Goal: Check status: Check status

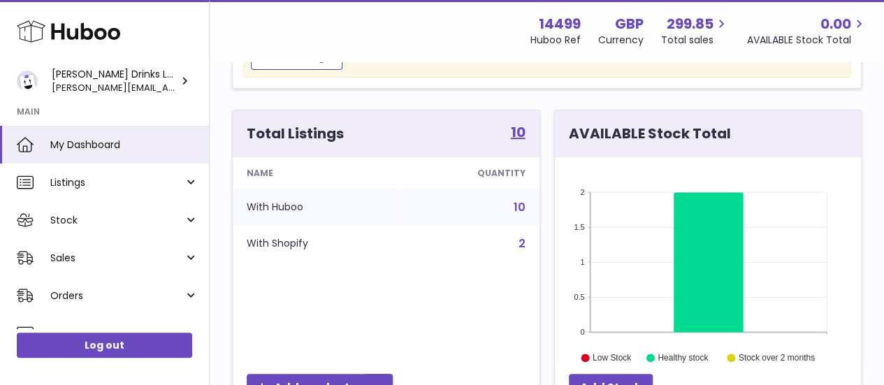
scroll to position [217, 0]
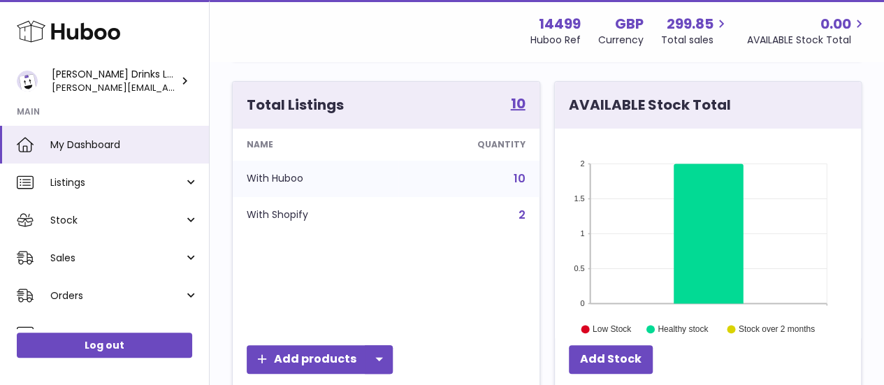
click at [522, 213] on link "2" at bounding box center [522, 215] width 7 height 16
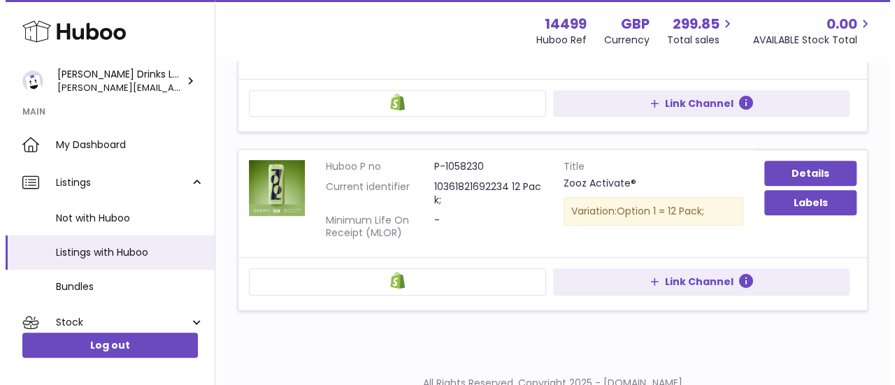
scroll to position [299, 0]
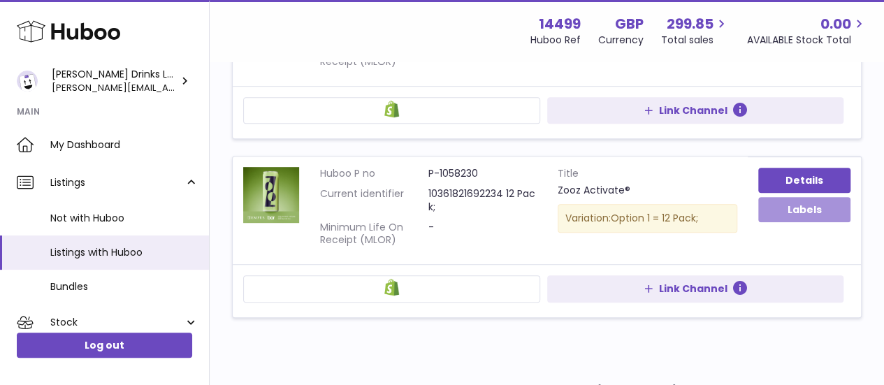
click at [787, 204] on button "Labels" at bounding box center [804, 209] width 92 height 25
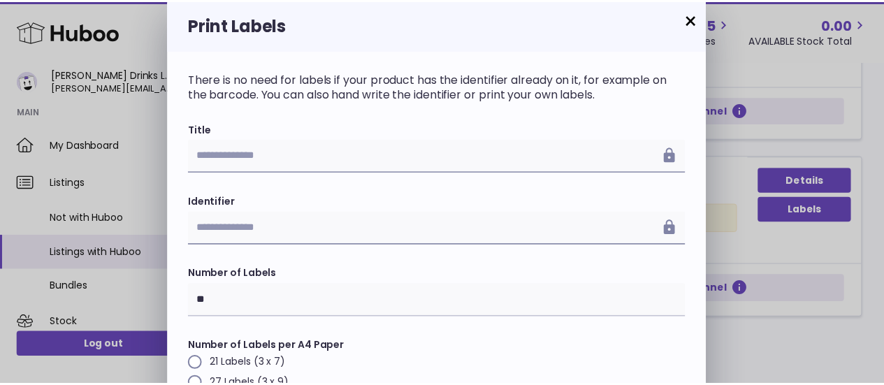
scroll to position [99, 0]
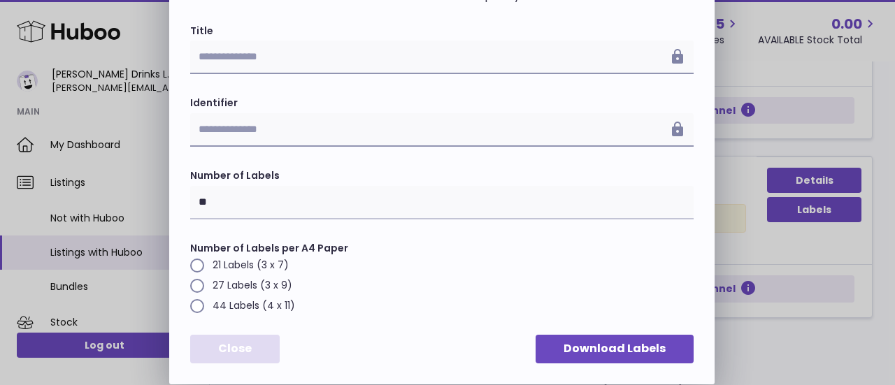
click at [247, 353] on button "Close" at bounding box center [234, 349] width 89 height 29
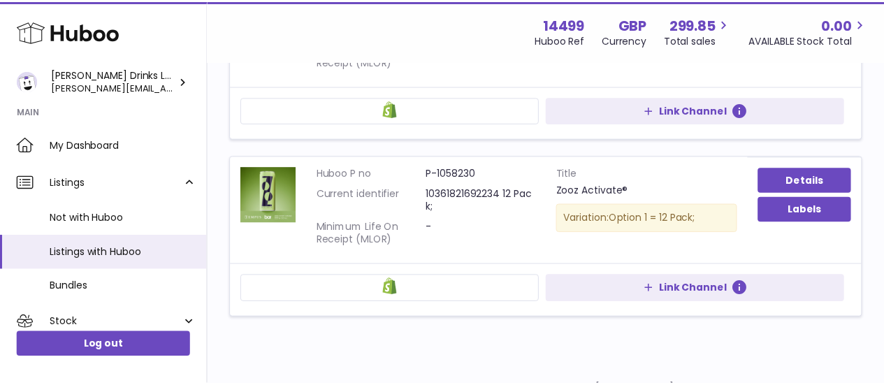
scroll to position [0, 0]
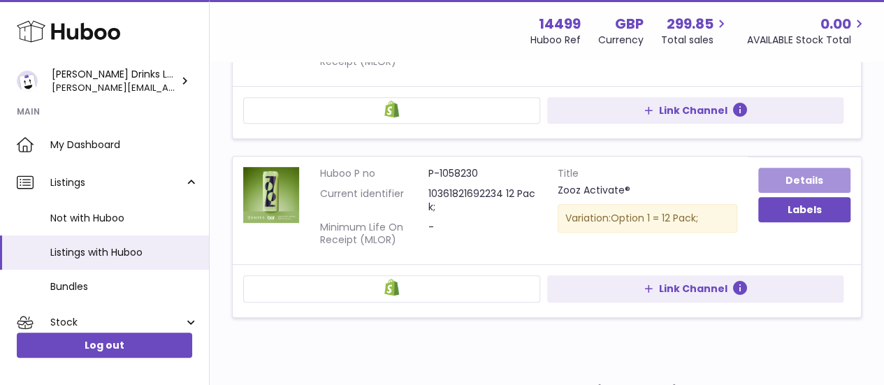
click at [796, 188] on link "Details" at bounding box center [804, 180] width 92 height 25
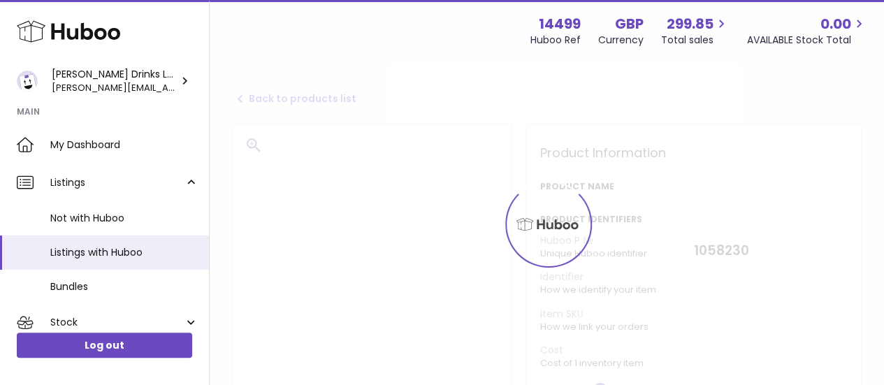
select select
select select "****"
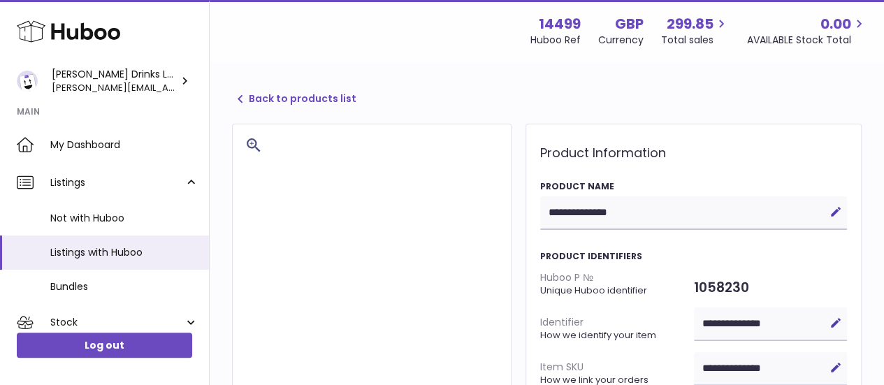
click at [240, 96] on icon at bounding box center [240, 99] width 17 height 17
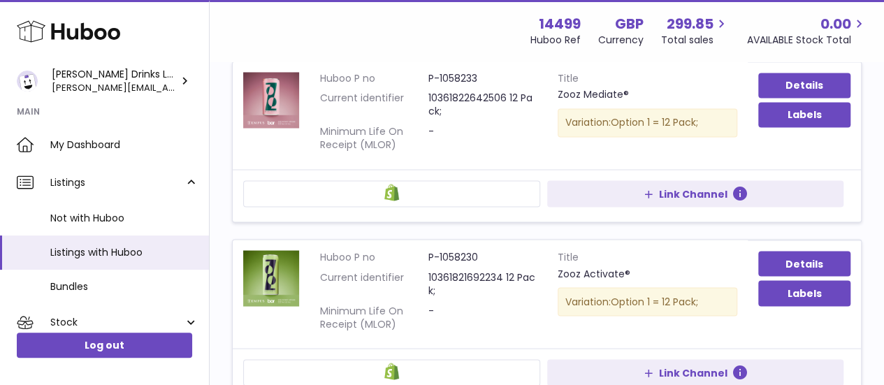
scroll to position [1128, 0]
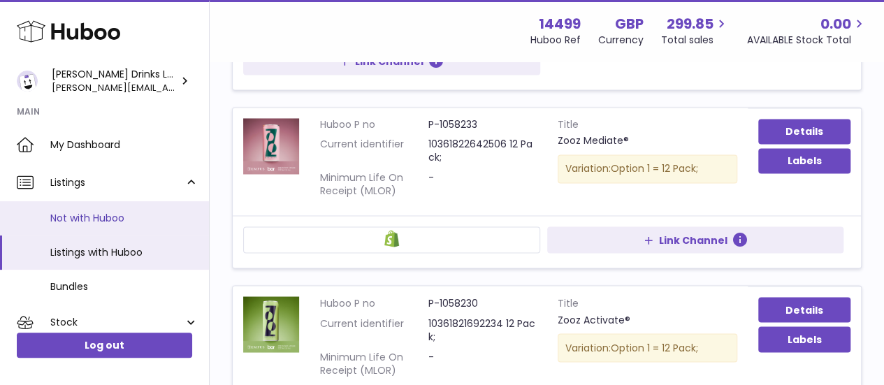
click at [73, 216] on span "Not with Huboo" at bounding box center [124, 218] width 148 height 13
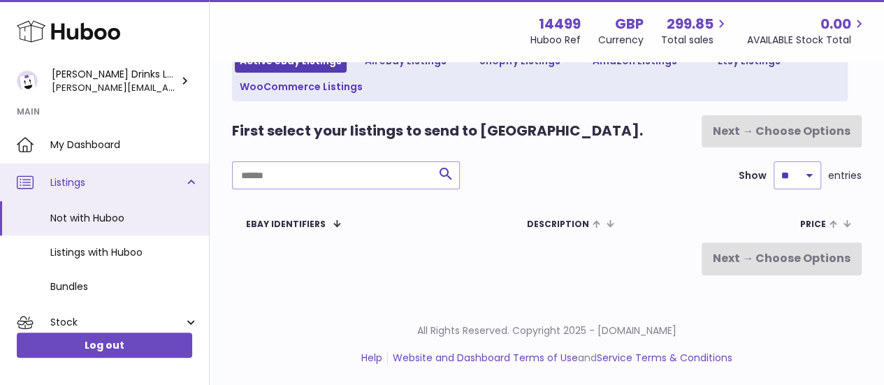
click at [189, 180] on link "Listings" at bounding box center [104, 183] width 209 height 38
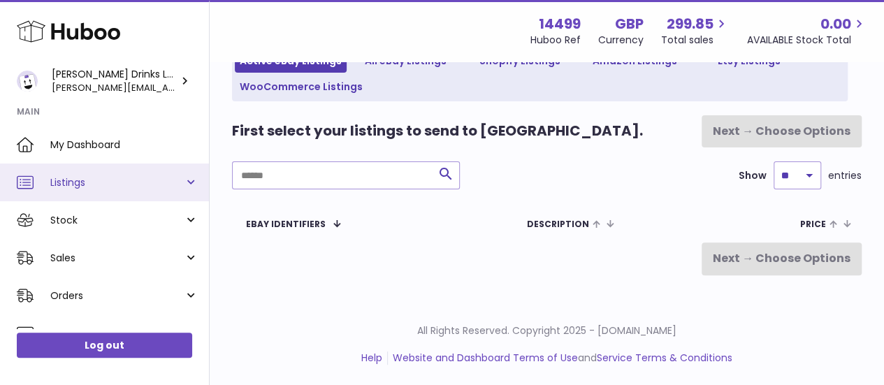
click at [190, 184] on link "Listings" at bounding box center [104, 183] width 209 height 38
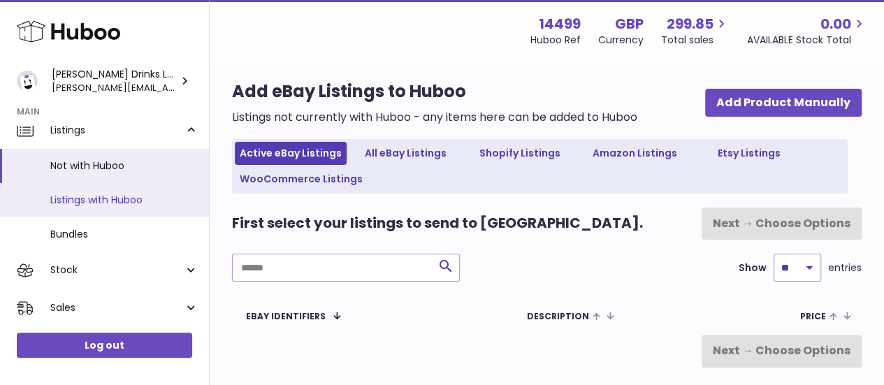
scroll to position [55, 0]
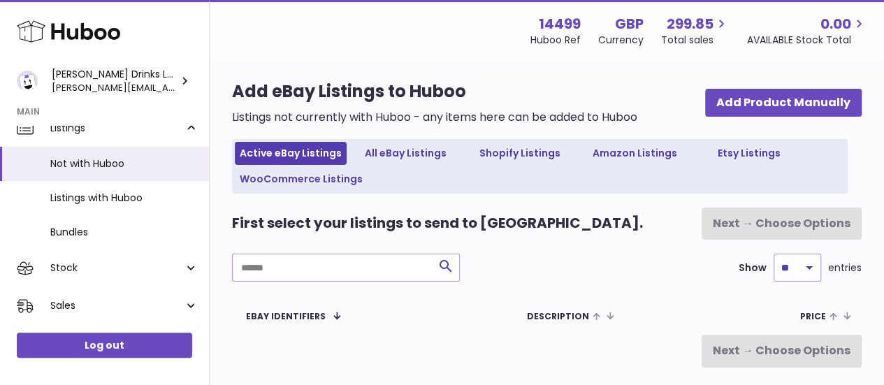
click at [188, 121] on strong "Main" at bounding box center [104, 116] width 209 height 20
click at [188, 124] on strong "Main" at bounding box center [104, 116] width 209 height 20
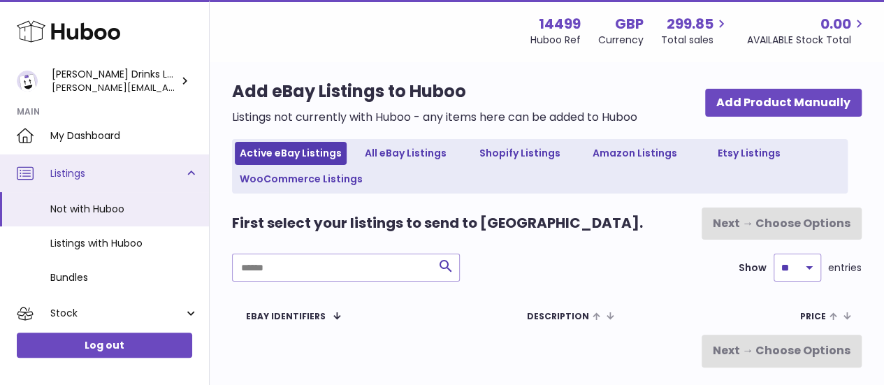
click at [189, 172] on link "Listings" at bounding box center [104, 173] width 209 height 38
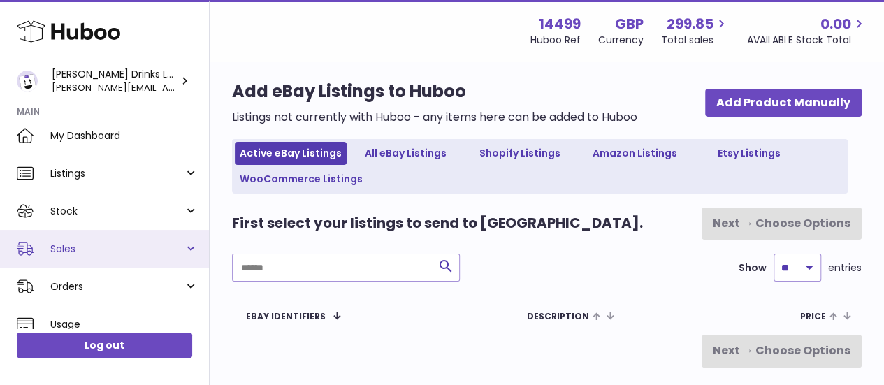
click at [181, 245] on link "Sales" at bounding box center [104, 249] width 209 height 38
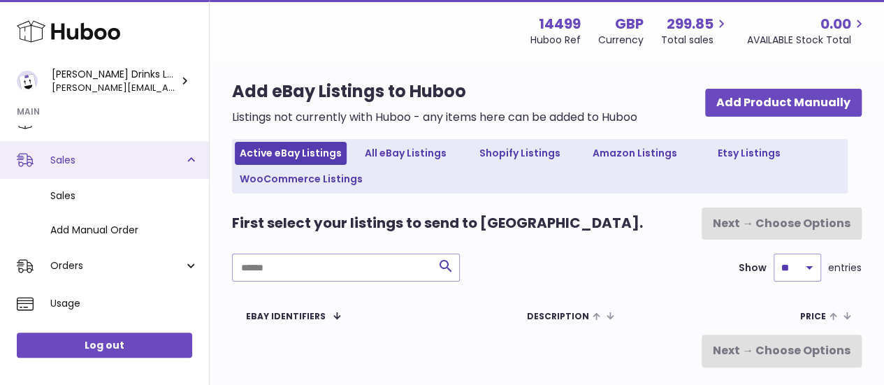
scroll to position [99, 0]
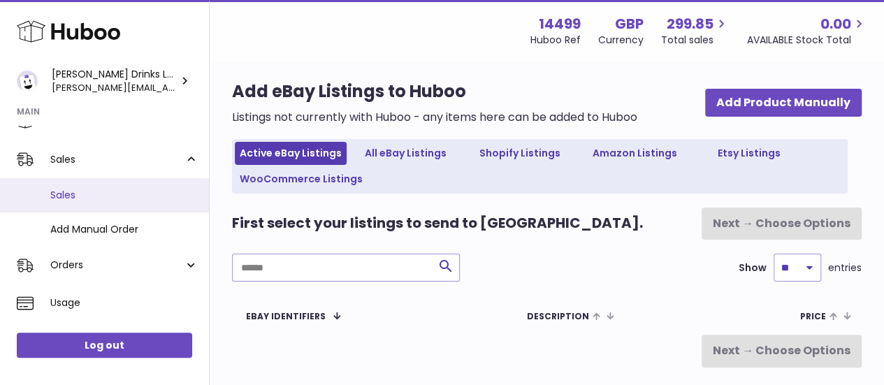
click at [85, 203] on link "Sales" at bounding box center [104, 195] width 209 height 34
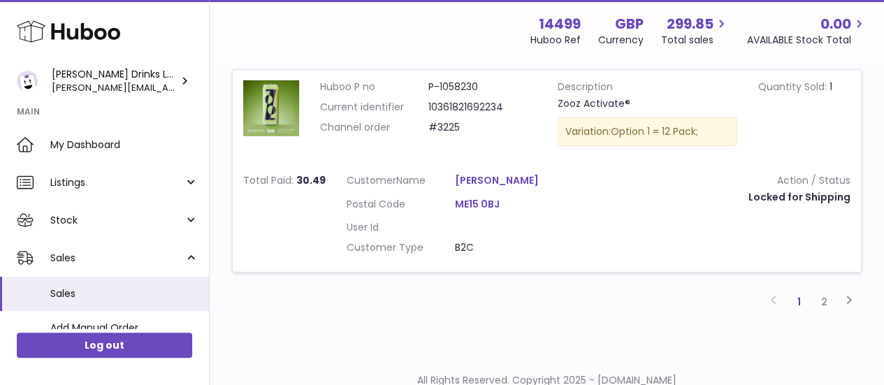
scroll to position [2244, 0]
click at [824, 289] on link "2" at bounding box center [824, 301] width 25 height 25
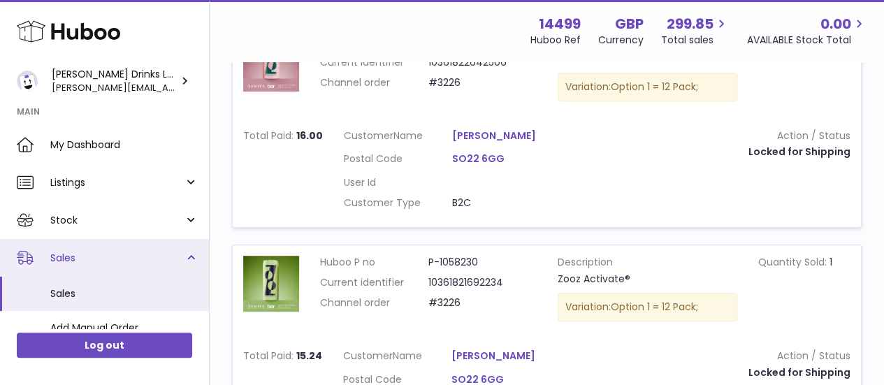
scroll to position [84, 0]
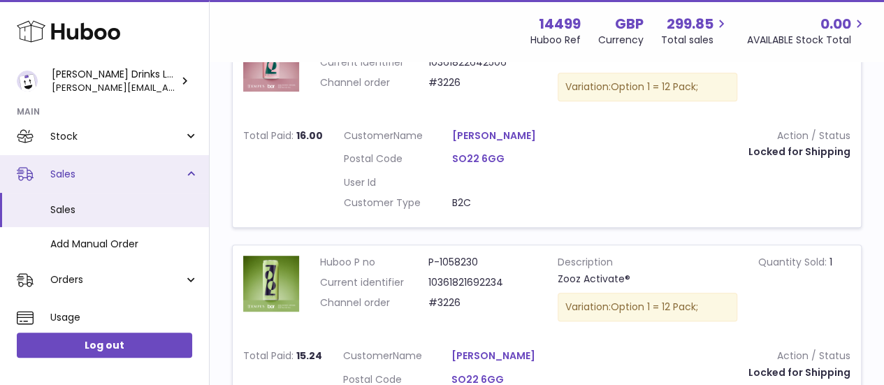
click at [187, 173] on link "Sales" at bounding box center [104, 174] width 209 height 38
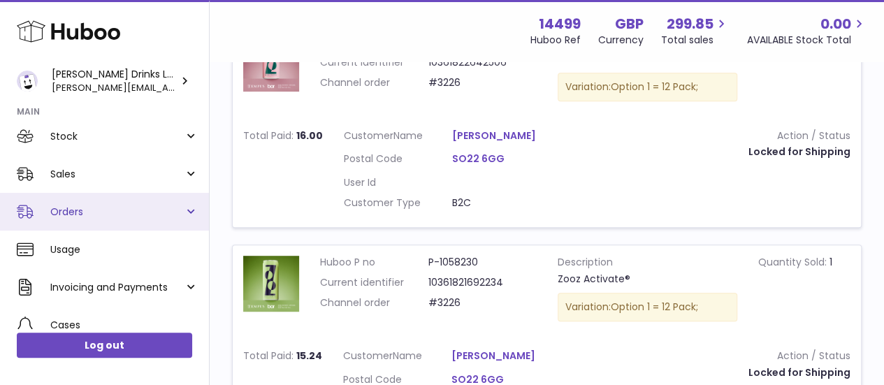
click at [189, 211] on link "Orders" at bounding box center [104, 212] width 209 height 38
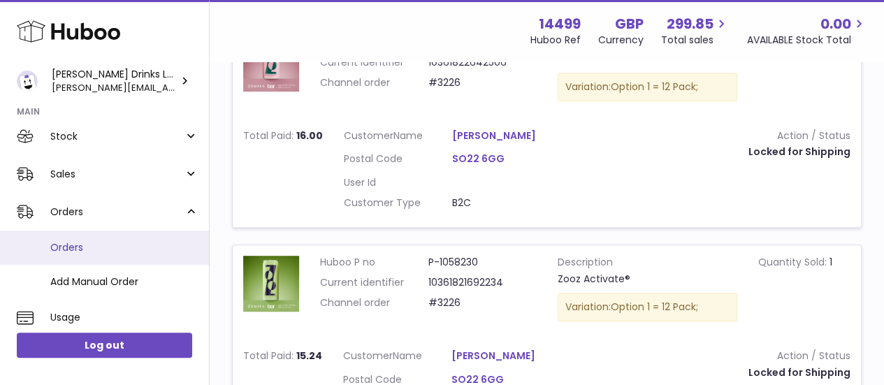
click at [66, 246] on span "Orders" at bounding box center [124, 247] width 148 height 13
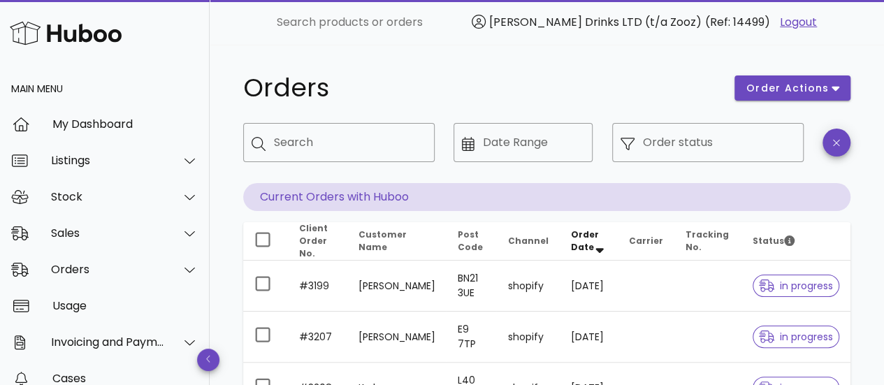
scroll to position [119, 0]
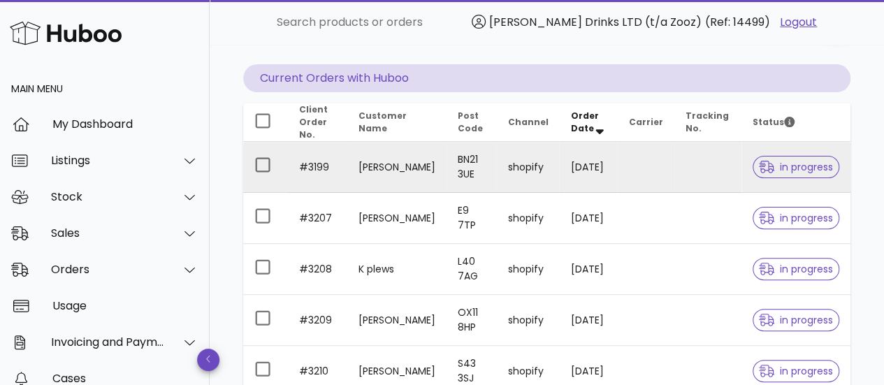
click at [311, 160] on td "#3199" at bounding box center [317, 167] width 59 height 51
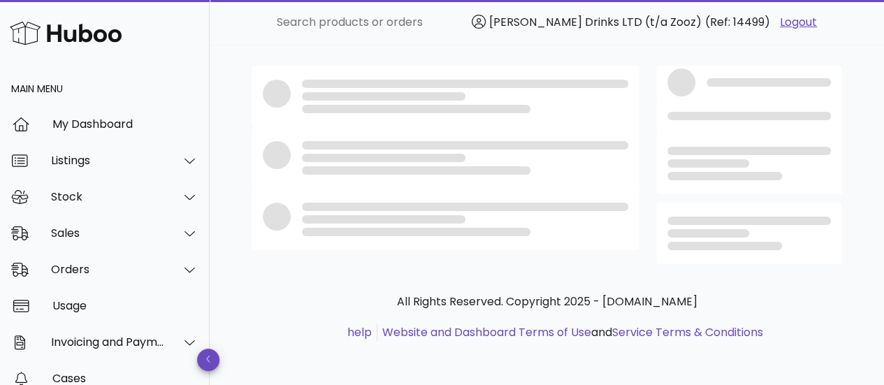
scroll to position [119, 0]
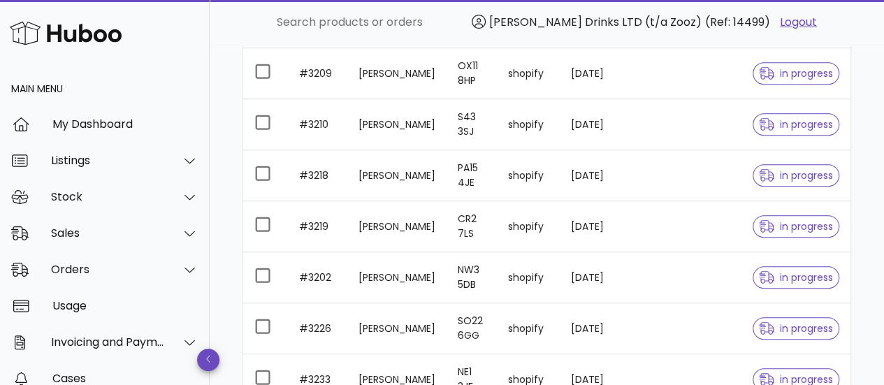
scroll to position [532, 0]
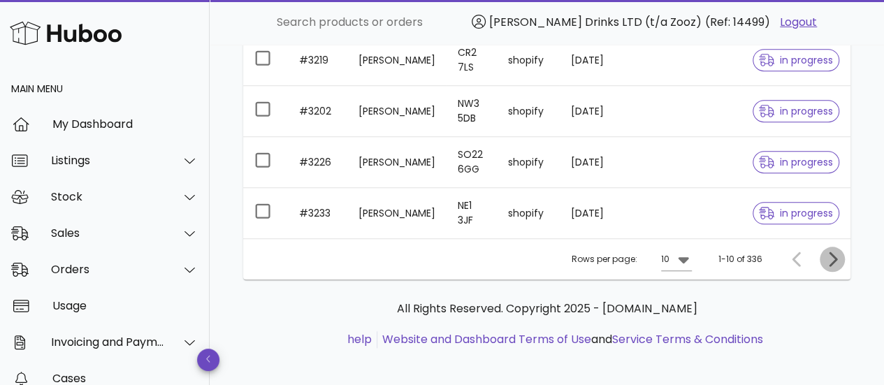
click at [840, 254] on span "Next page" at bounding box center [832, 259] width 25 height 17
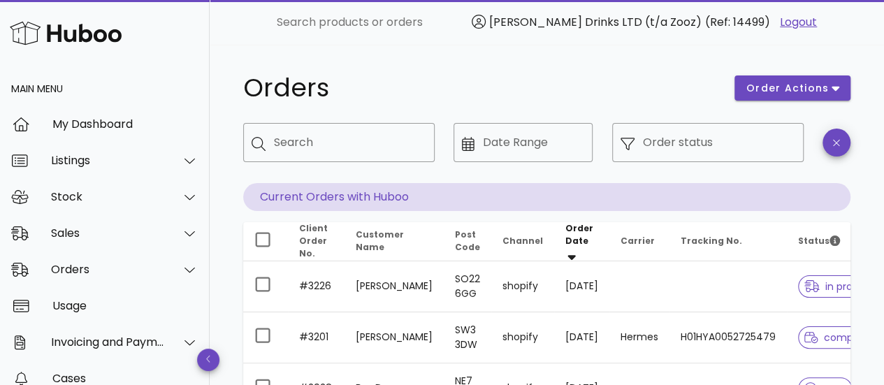
scroll to position [20, 0]
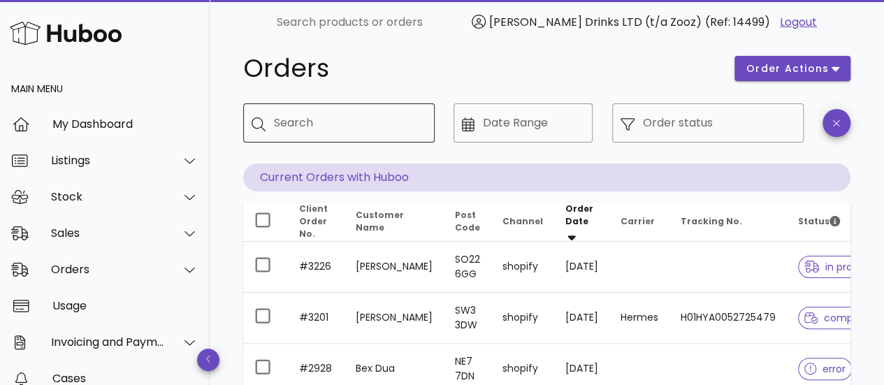
click at [310, 138] on div "Search" at bounding box center [349, 122] width 150 height 39
paste input "****"
type input "****"
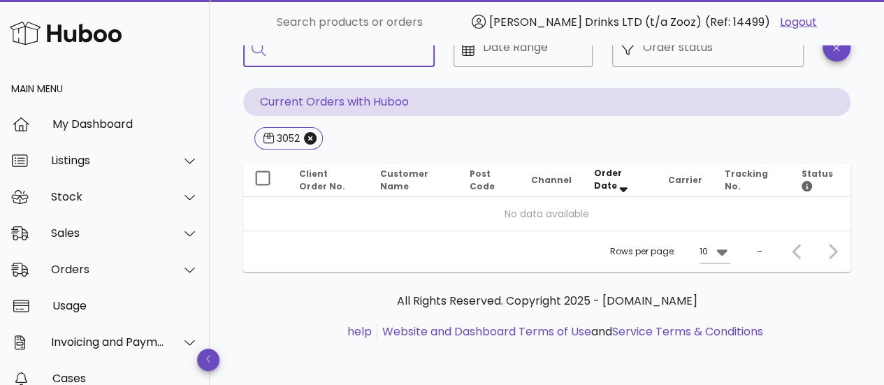
scroll to position [94, 0]
click at [315, 141] on icon "Close" at bounding box center [310, 139] width 13 height 13
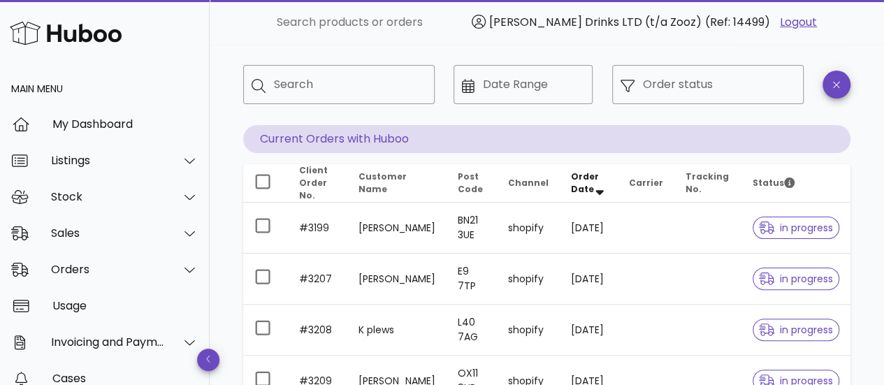
scroll to position [94, 0]
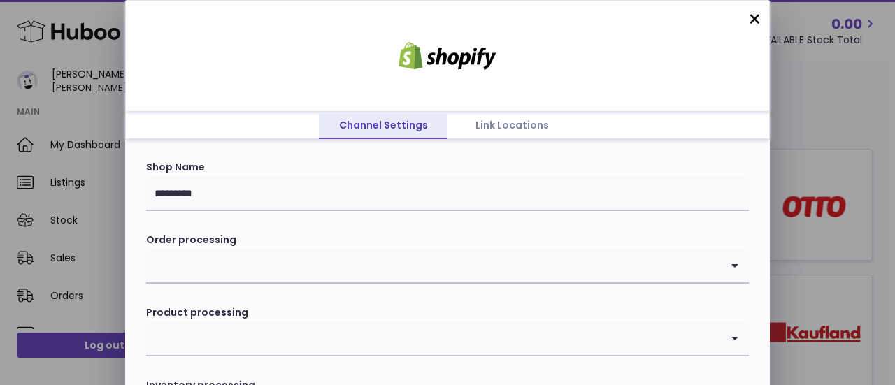
scroll to position [20, 0]
